Goal: Information Seeking & Learning: Learn about a topic

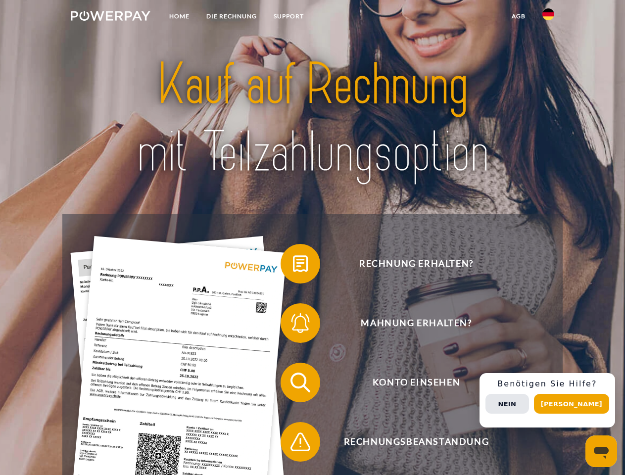
click at [110, 17] on img at bounding box center [111, 16] width 80 height 10
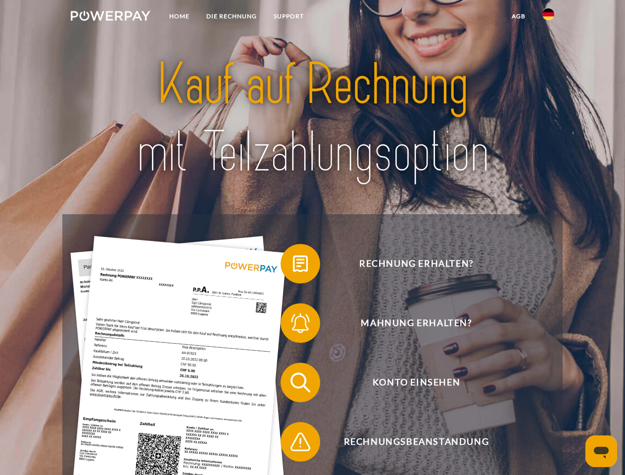
click at [549, 17] on img at bounding box center [549, 14] width 12 height 12
click at [518, 16] on link "agb" at bounding box center [519, 16] width 31 height 18
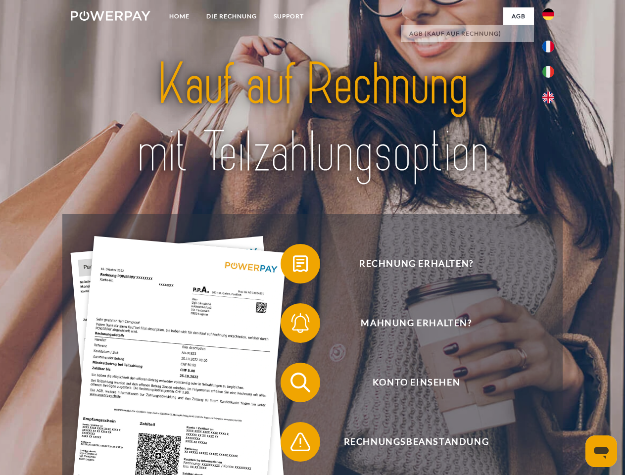
click at [293, 266] on span at bounding box center [286, 264] width 50 height 50
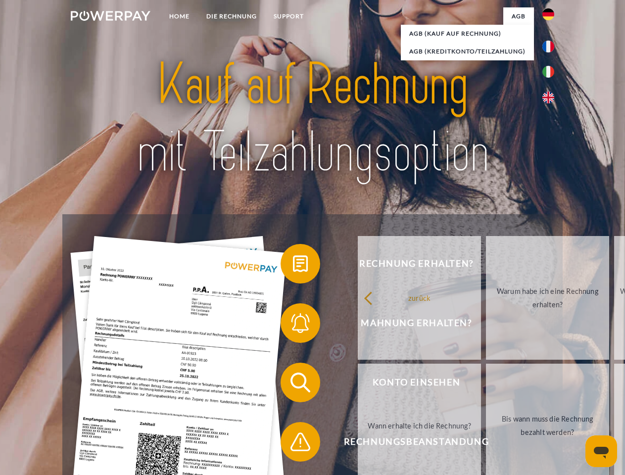
click at [293, 325] on span at bounding box center [286, 324] width 50 height 50
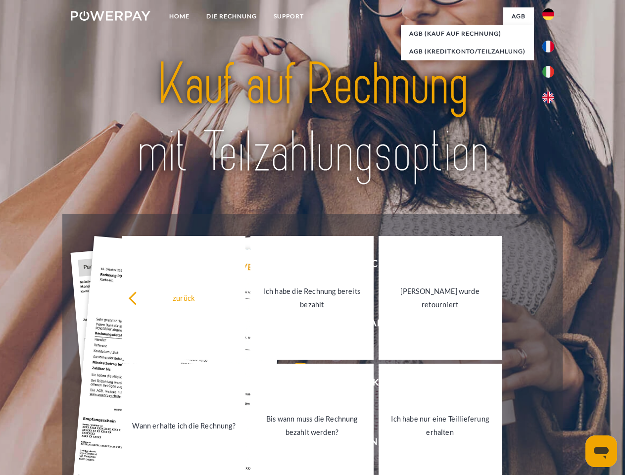
click at [293, 385] on link "Bis wann muss die Rechnung bezahlt werden?" at bounding box center [312, 426] width 123 height 124
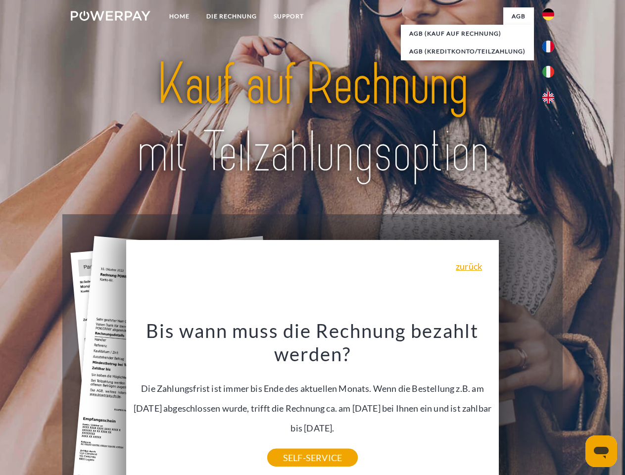
click at [551, 401] on div "Rechnung erhalten? Mahnung erhalten? Konto einsehen" at bounding box center [312, 412] width 500 height 396
click at [527, 403] on span "Konto einsehen" at bounding box center [416, 383] width 243 height 40
click at [575, 404] on header "Home DIE RECHNUNG SUPPORT" at bounding box center [312, 342] width 625 height 684
